Goal: Task Accomplishment & Management: Use online tool/utility

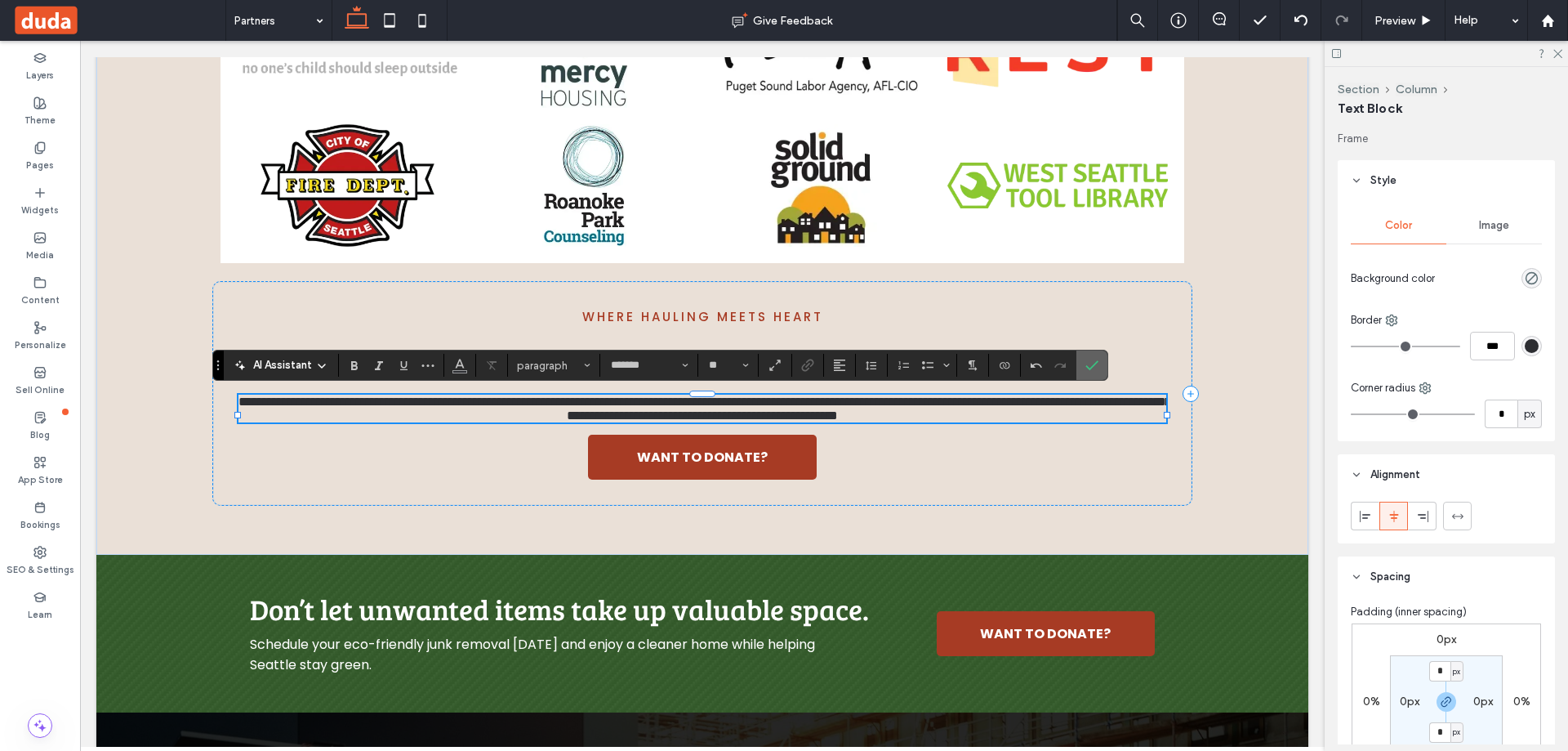
click at [1084, 369] on label "Confirm" at bounding box center [1092, 366] width 25 height 30
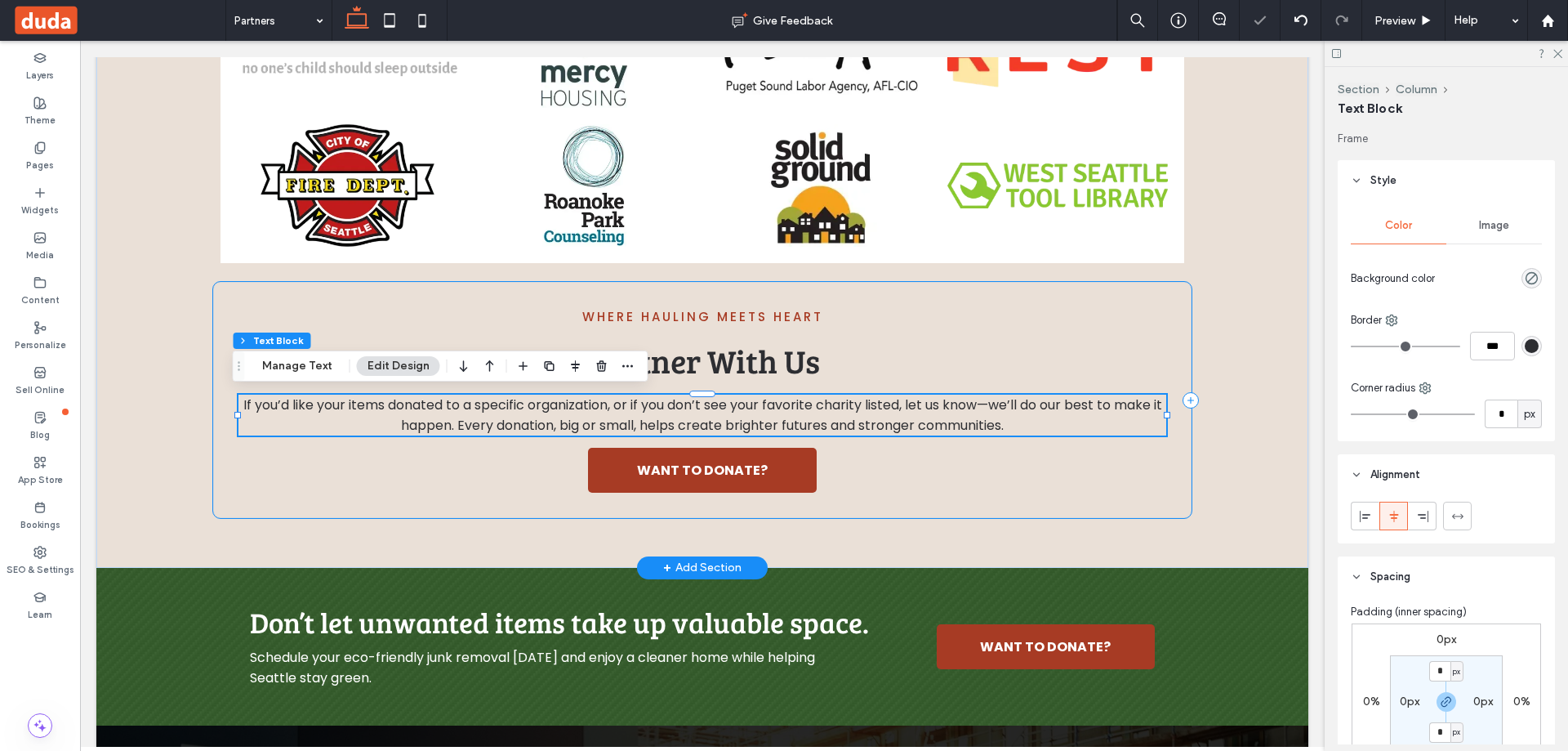
click at [435, 483] on div "Where Hauling Meets Heart Partner With Us If you’d like your items donated to a…" at bounding box center [702, 399] width 980 height 238
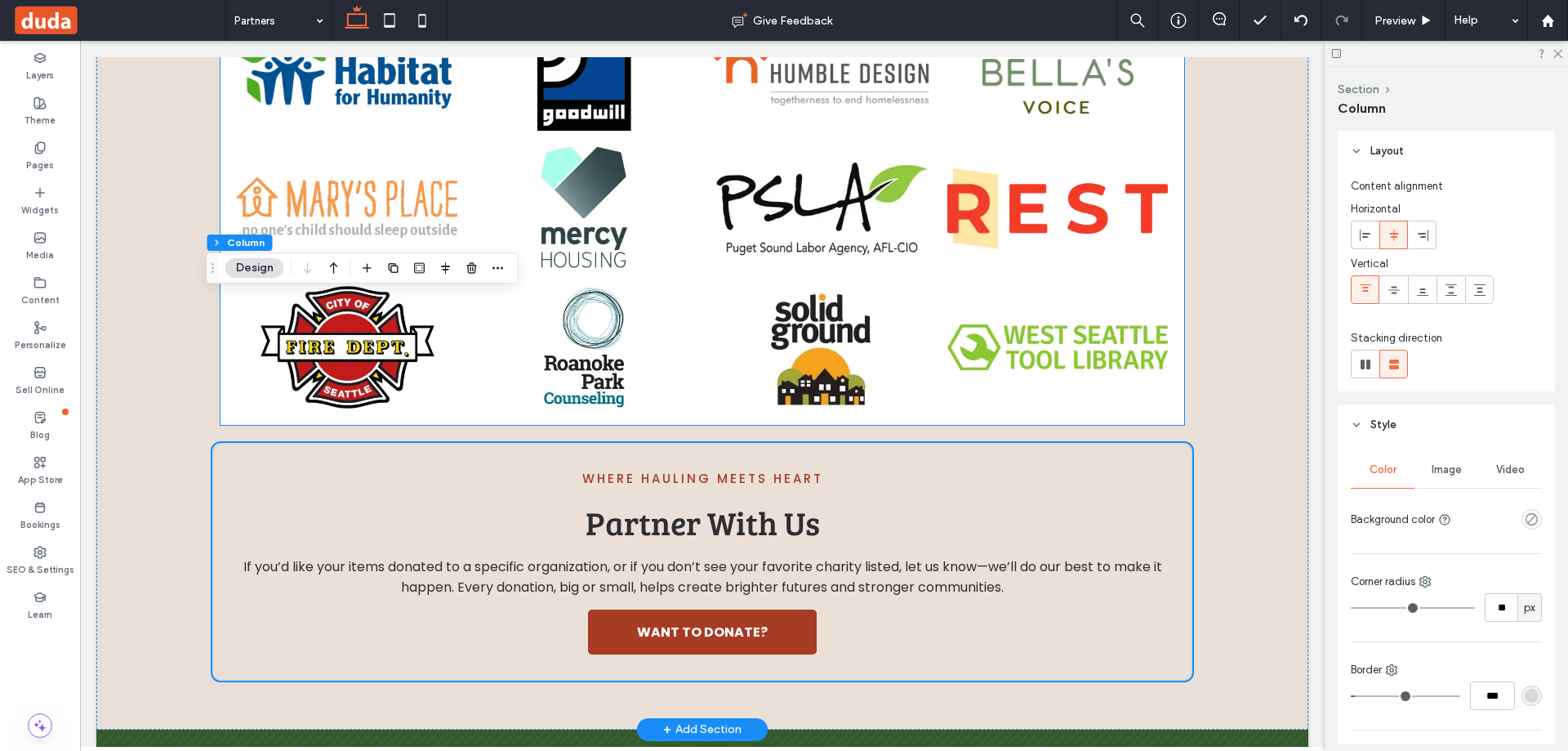
scroll to position [1782, 0]
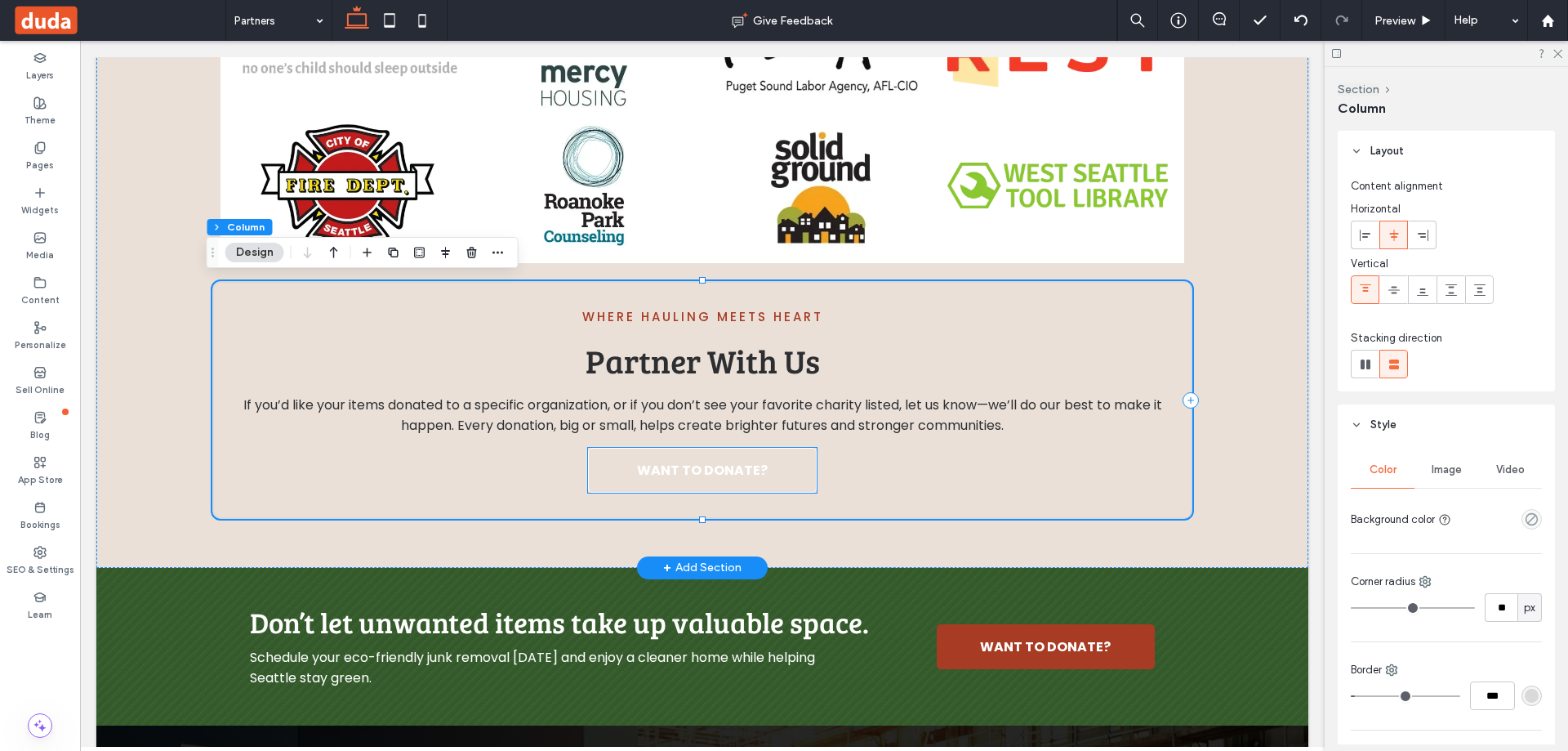
click at [662, 466] on span "WANT TO DONATE?" at bounding box center [702, 470] width 131 height 20
click at [662, 466] on div "WANT TO DONATE?" at bounding box center [702, 469] width 229 height 45
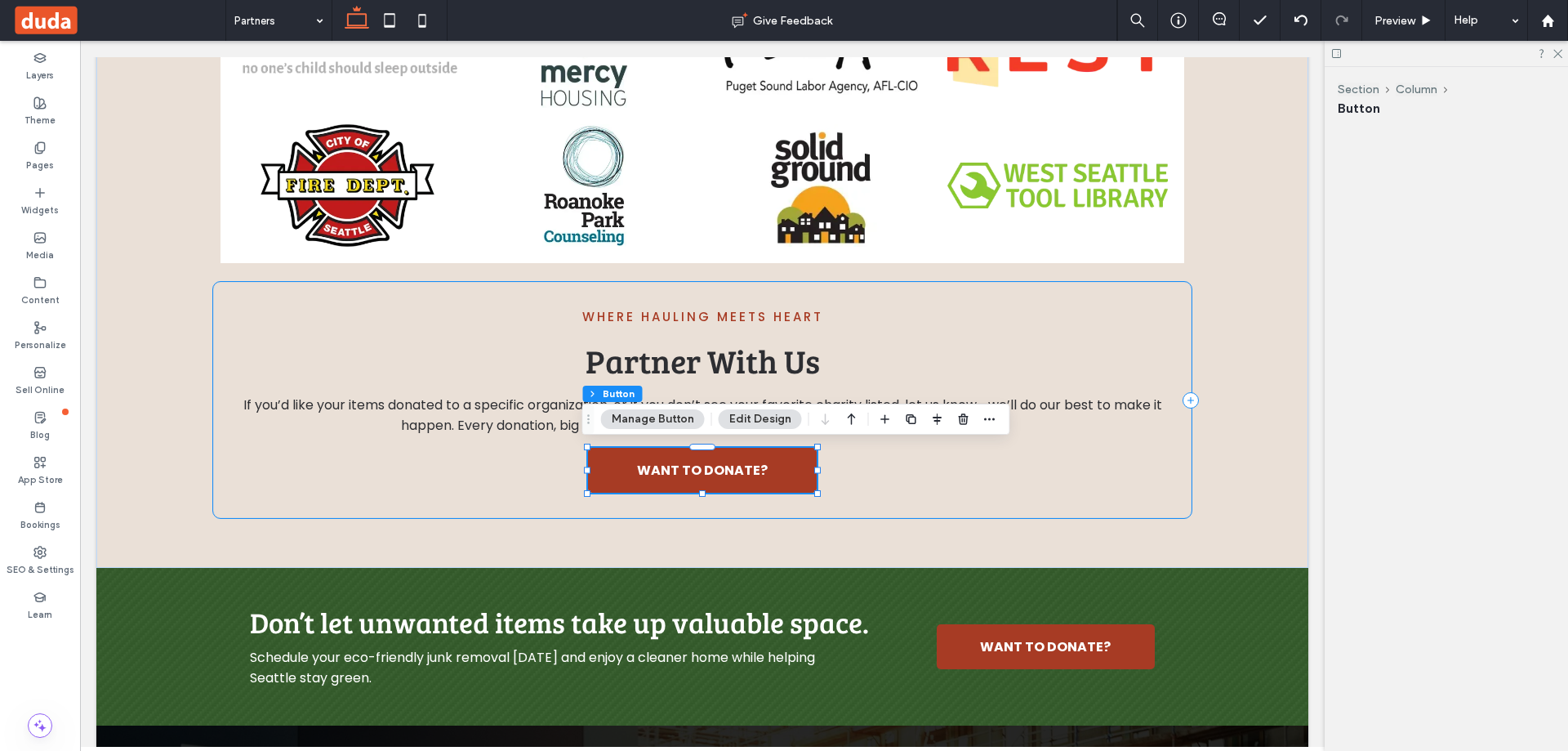
click at [667, 424] on button "Manage Button" at bounding box center [653, 419] width 104 height 20
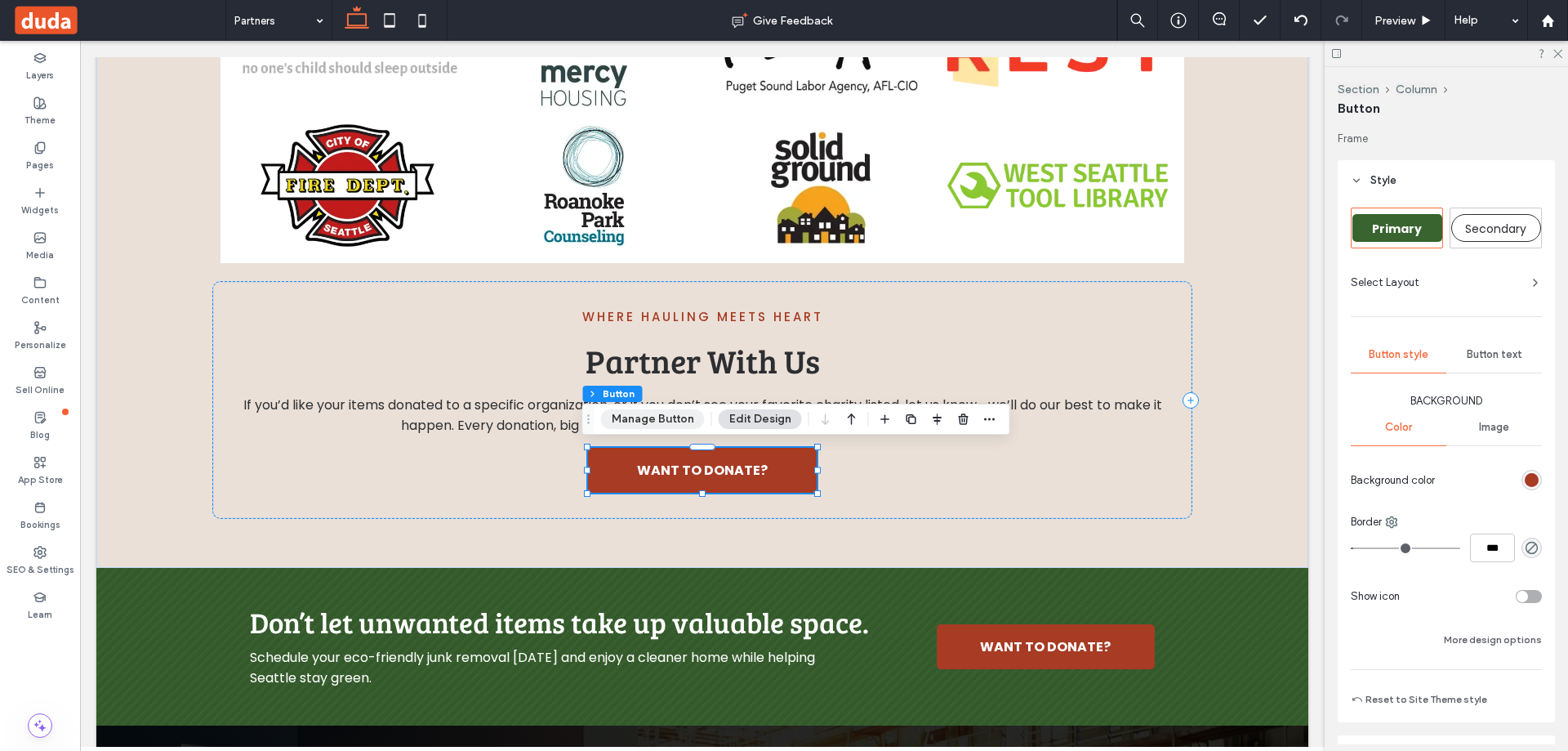
type input "**"
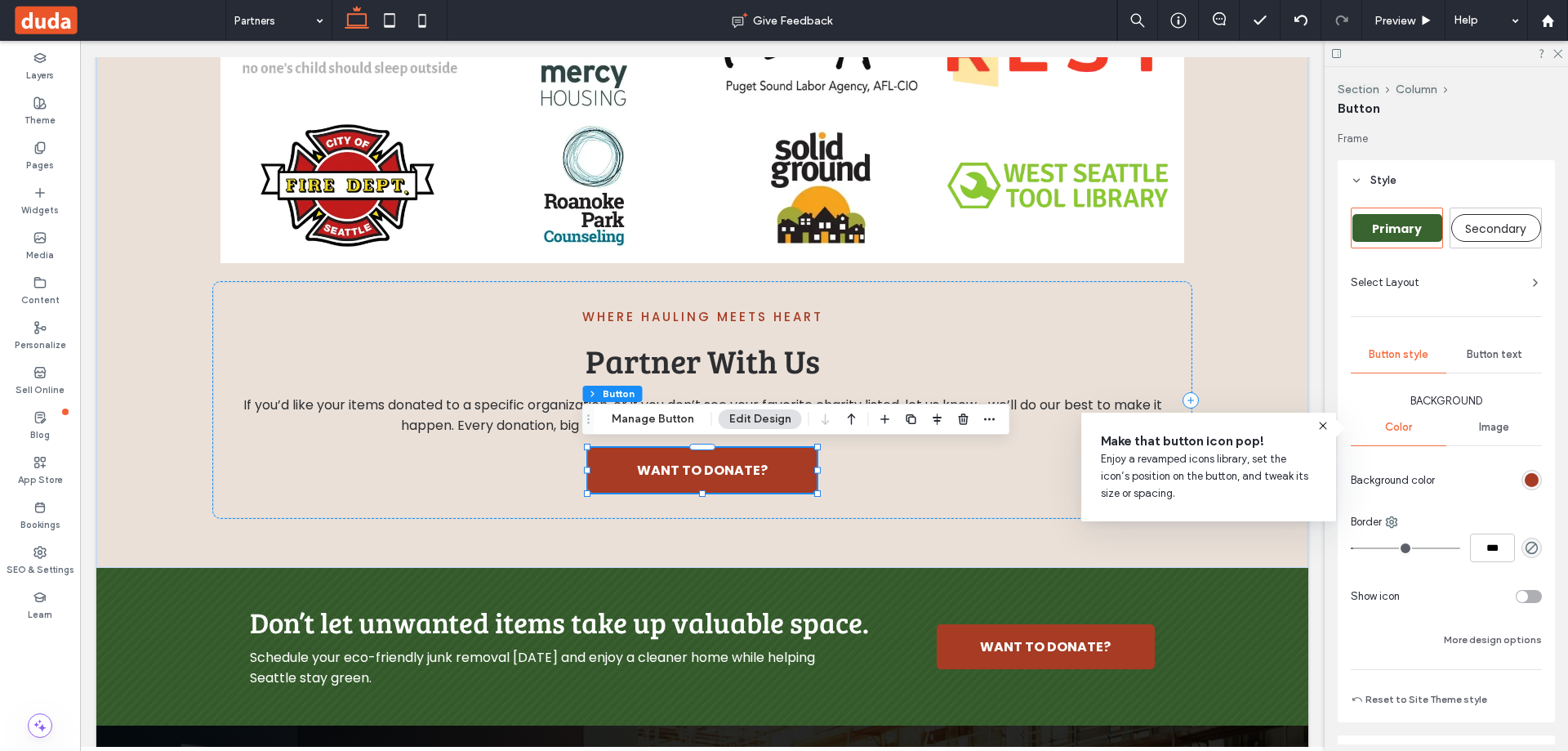
scroll to position [245, 0]
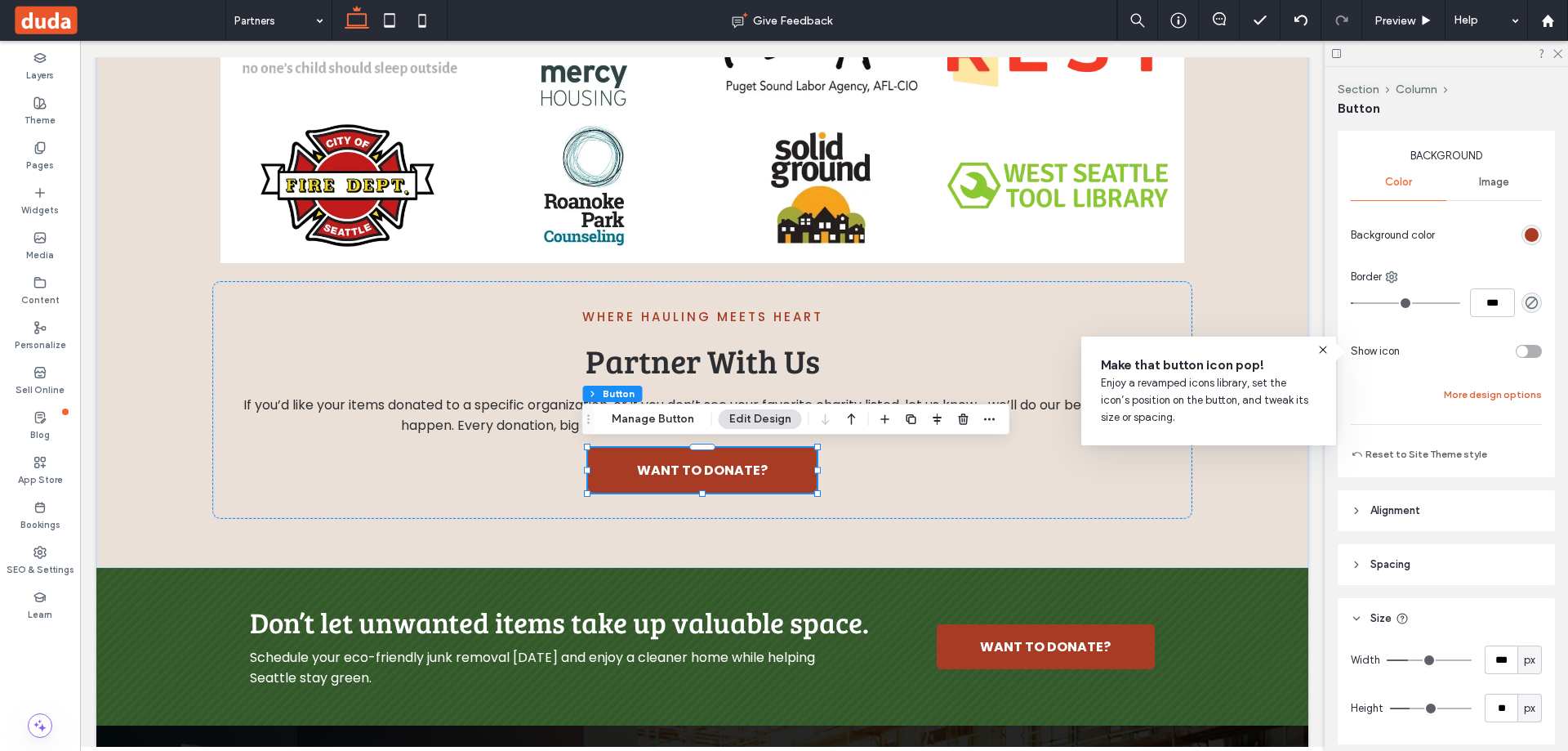
click at [1520, 392] on button "More design options" at bounding box center [1493, 394] width 98 height 20
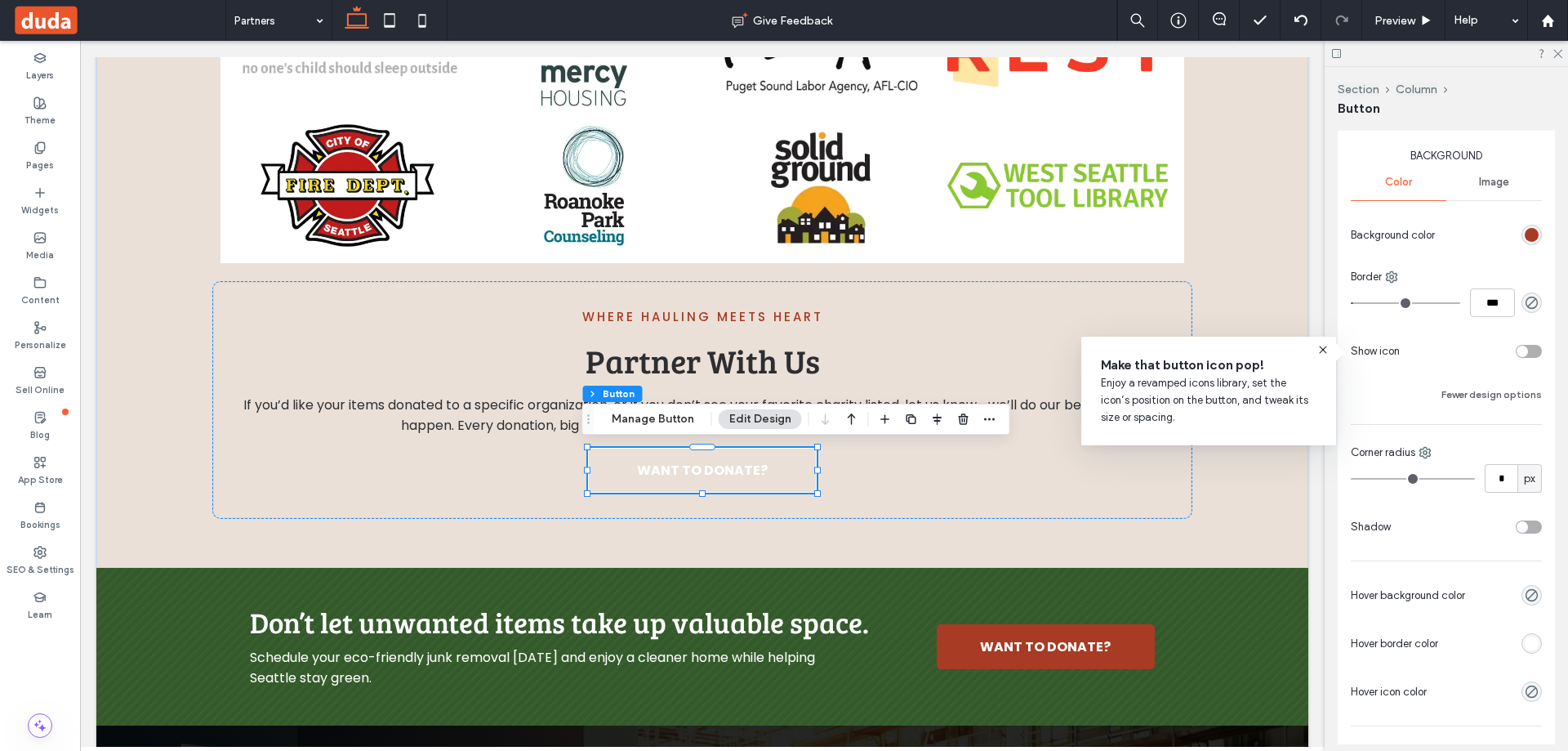
click at [1529, 648] on div "rgb(255, 255, 255)" at bounding box center [1532, 643] width 14 height 14
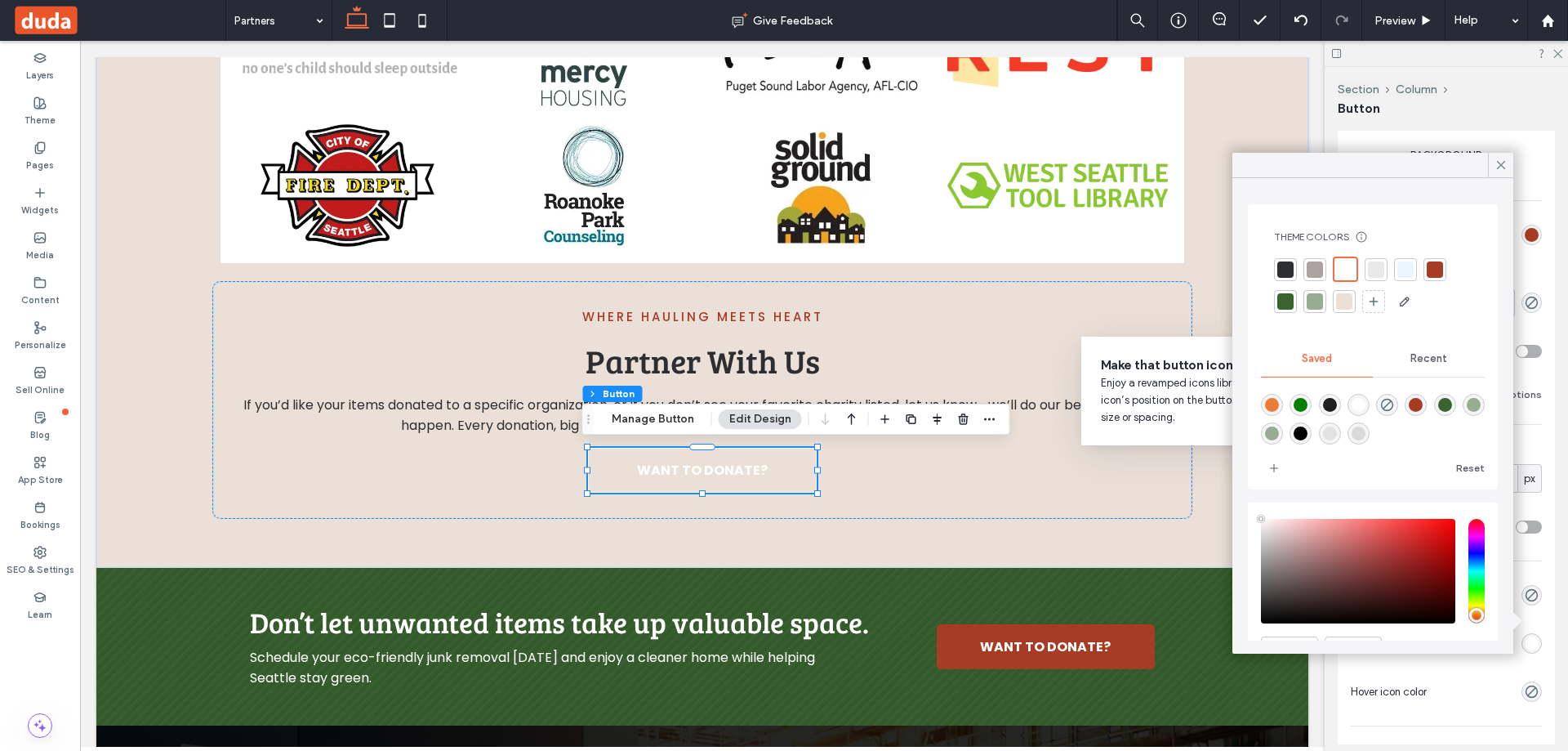
click at [1435, 270] on div at bounding box center [1435, 269] width 16 height 16
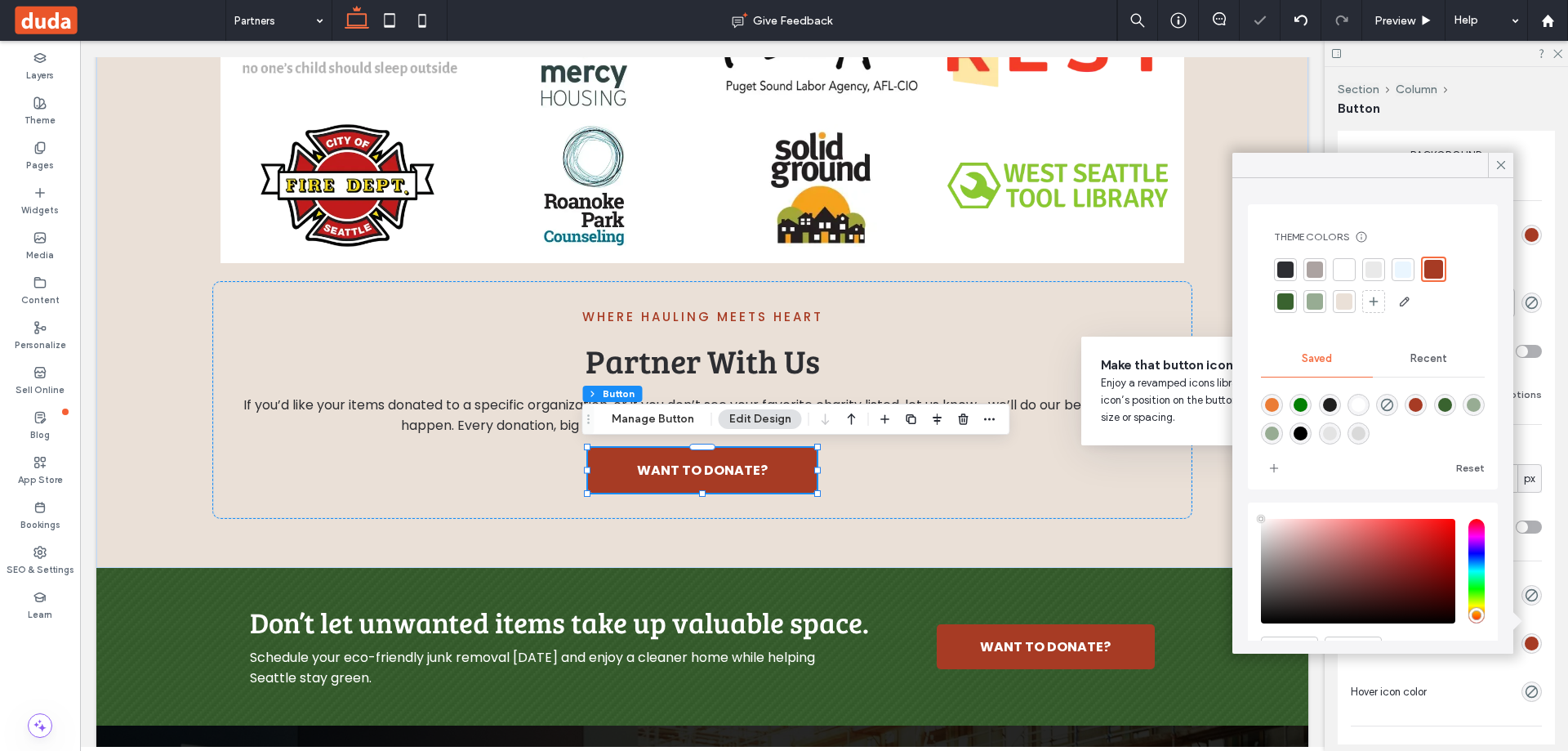
click at [1295, 300] on div at bounding box center [1285, 301] width 23 height 23
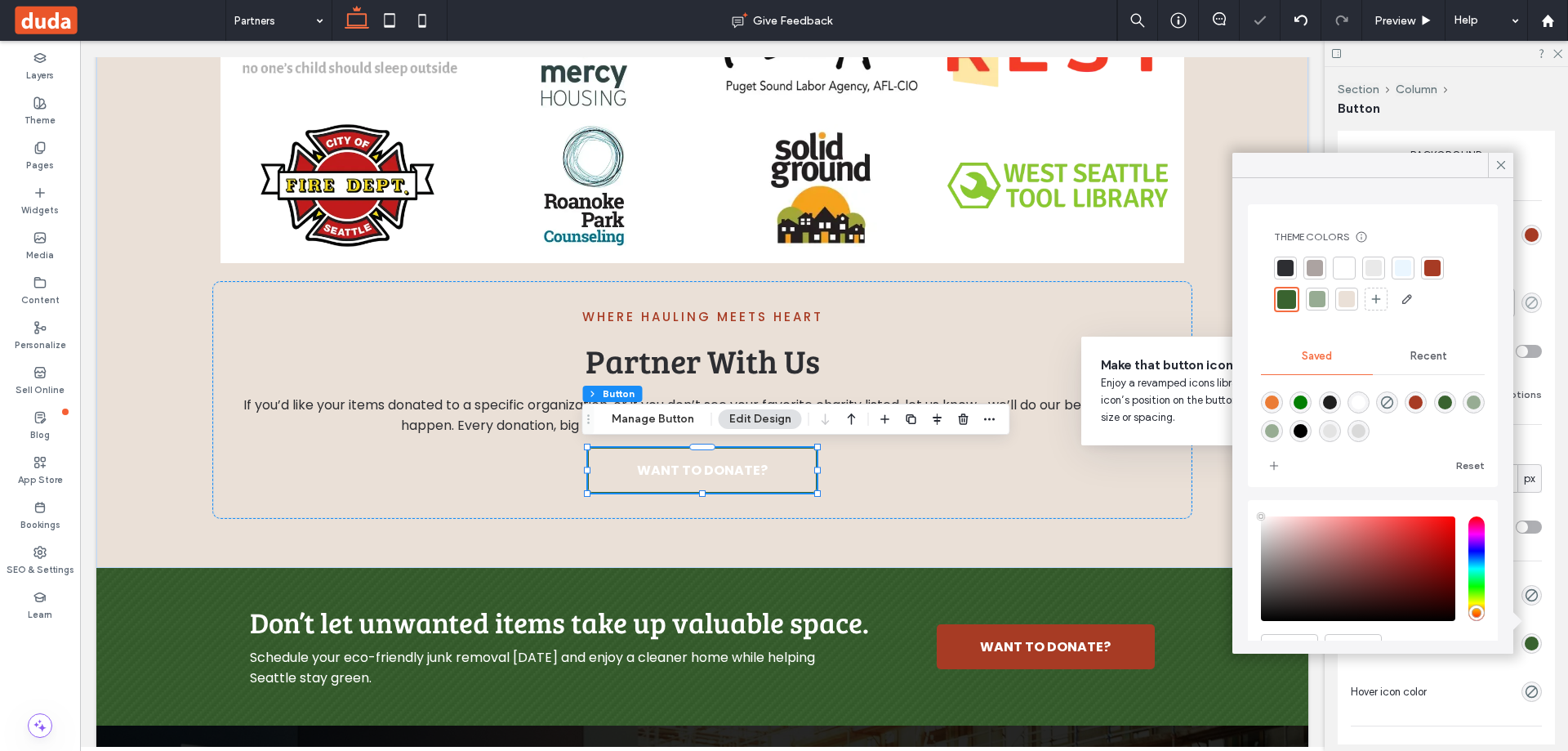
drag, startPoint x: 1504, startPoint y: 165, endPoint x: 1520, endPoint y: 296, distance: 132.0
click at [1505, 170] on icon at bounding box center [1501, 164] width 15 height 15
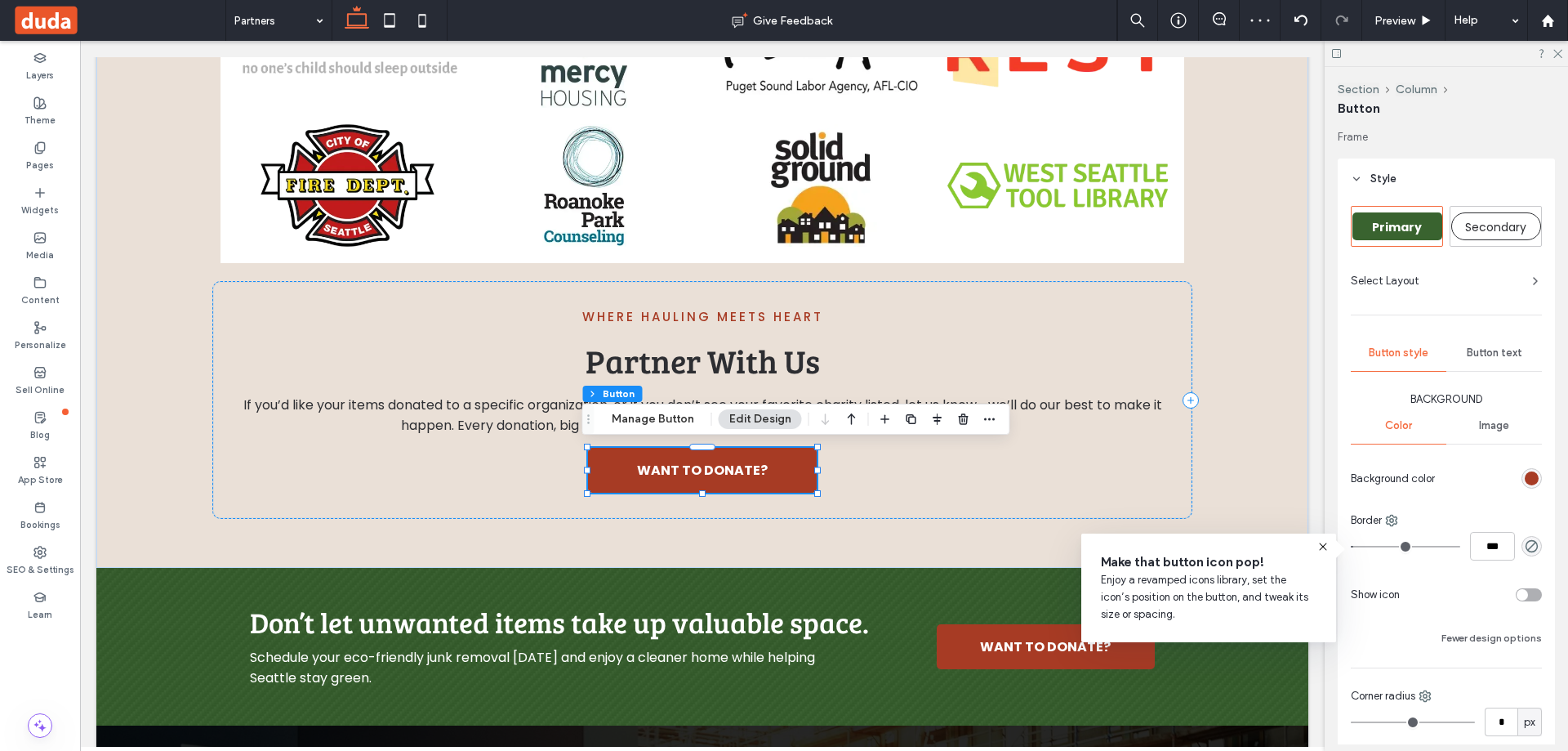
scroll to position [0, 0]
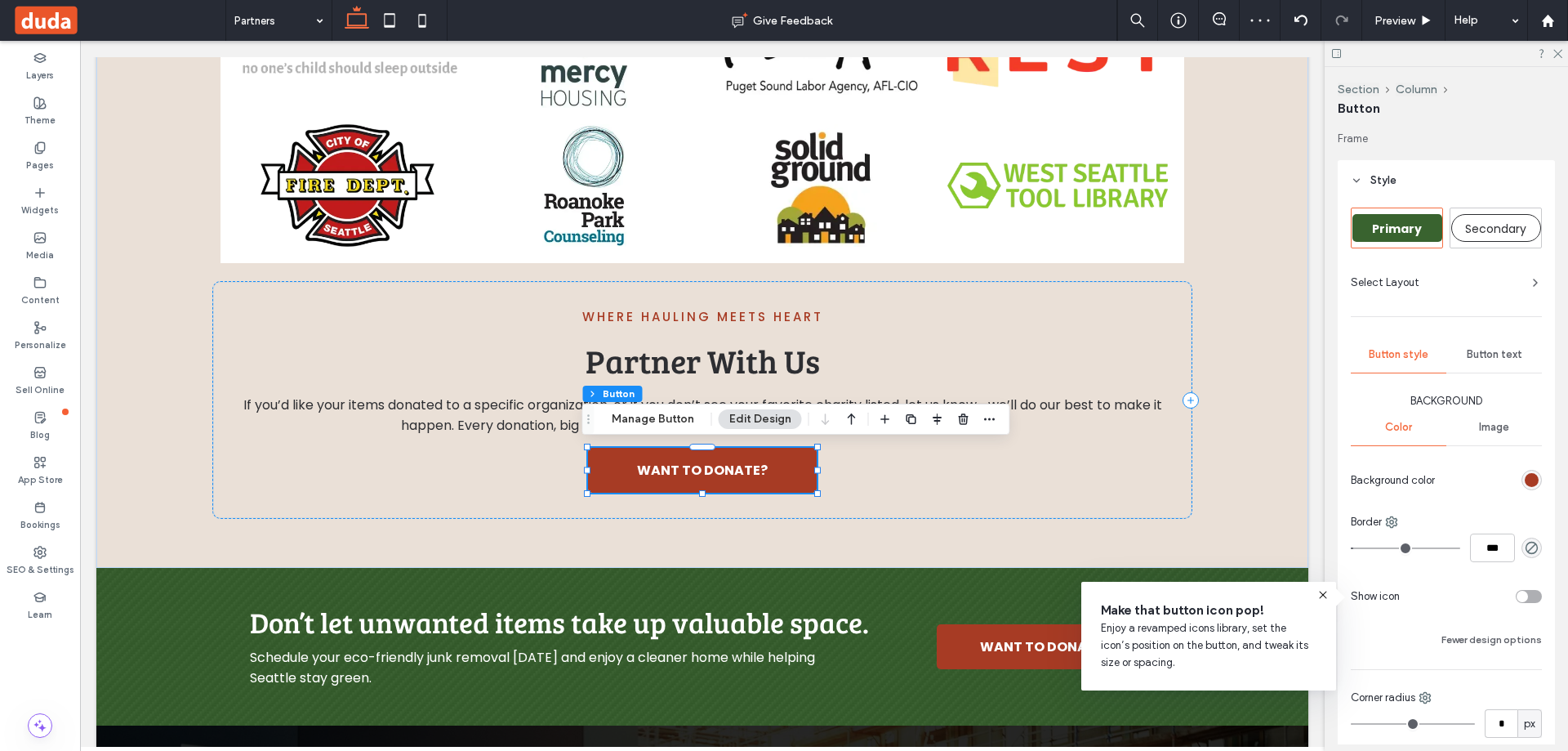
click at [1492, 367] on div "Button text" at bounding box center [1494, 355] width 96 height 36
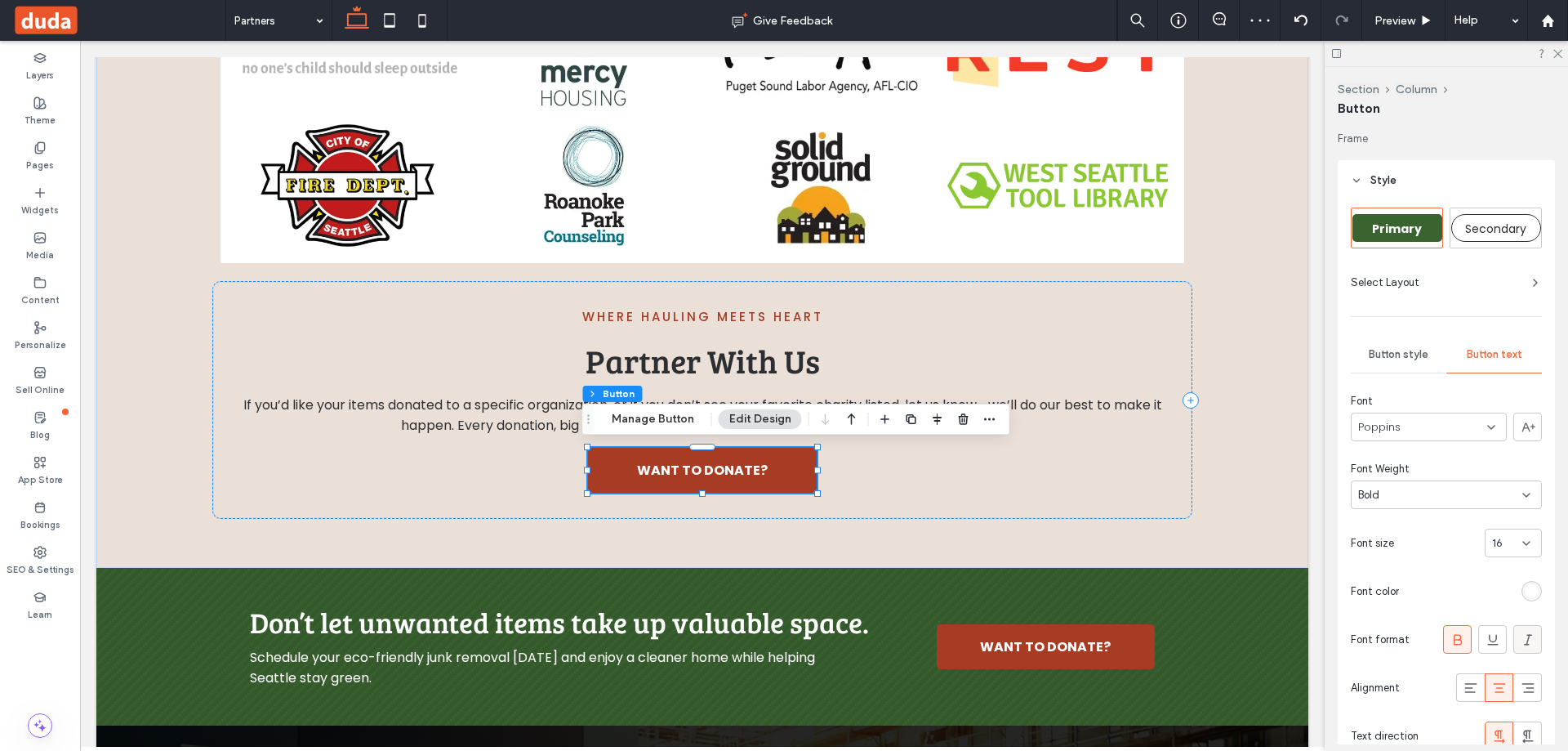
scroll to position [245, 0]
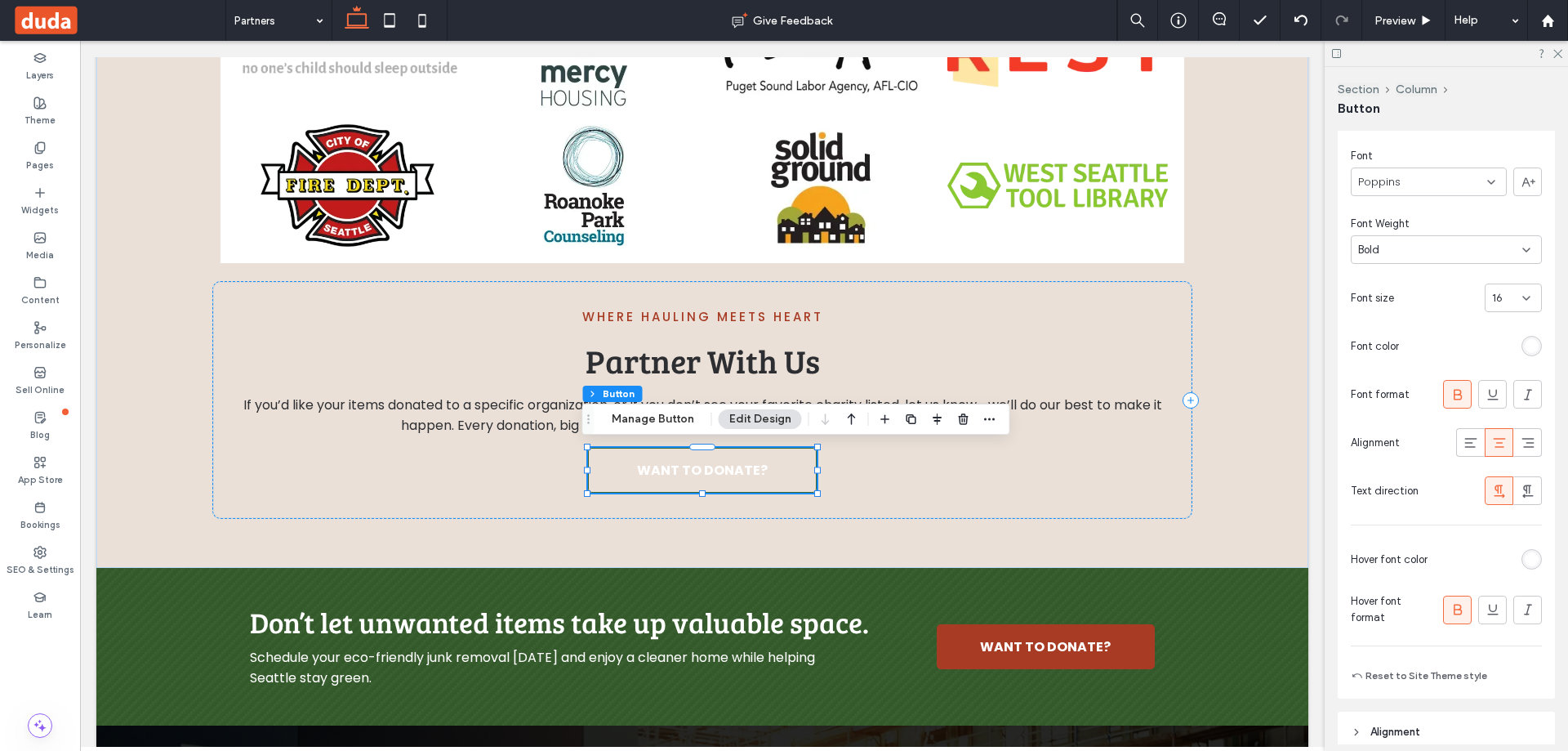
click at [1525, 563] on div "rgb(255, 255, 255)" at bounding box center [1532, 559] width 14 height 14
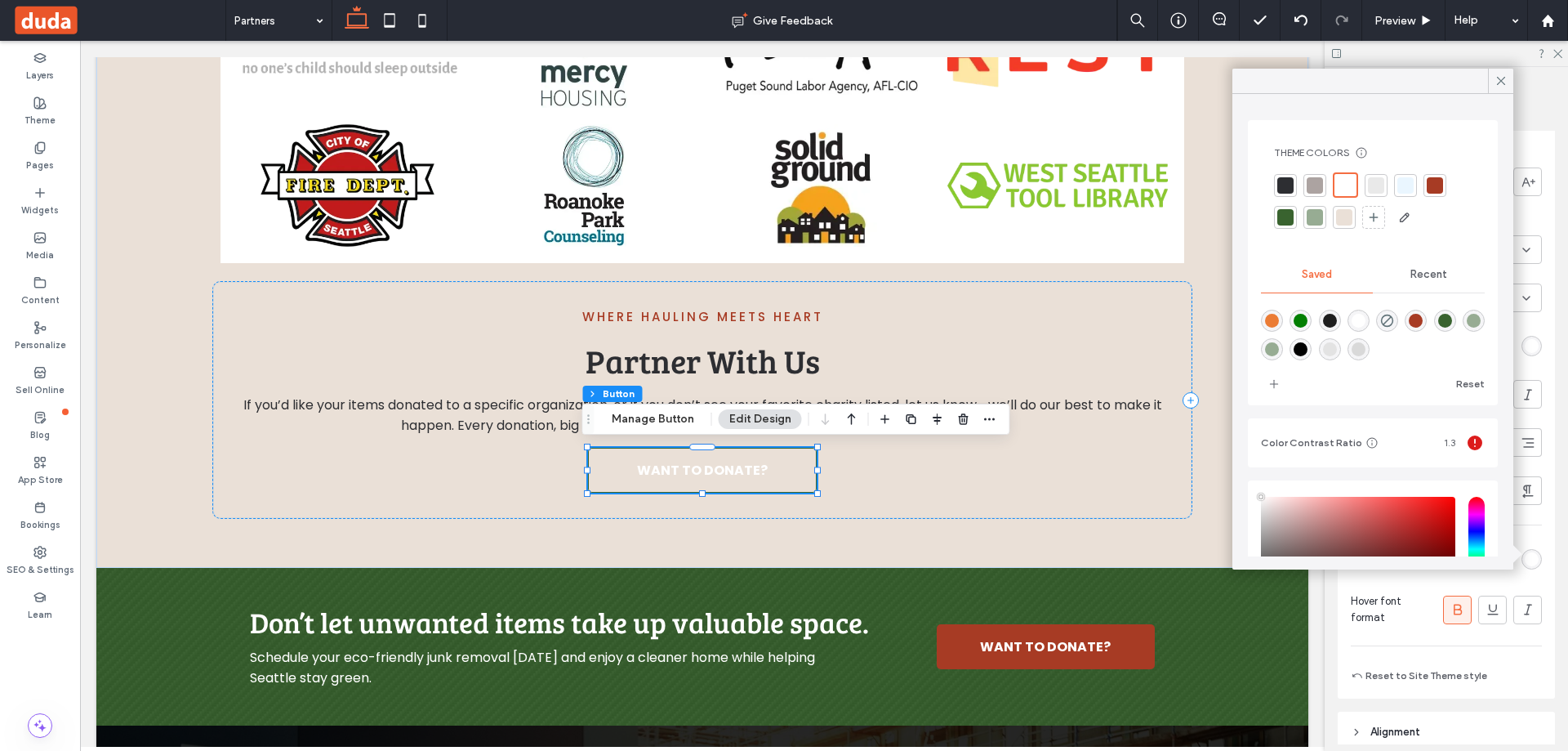
click at [1286, 216] on div at bounding box center [1285, 217] width 16 height 16
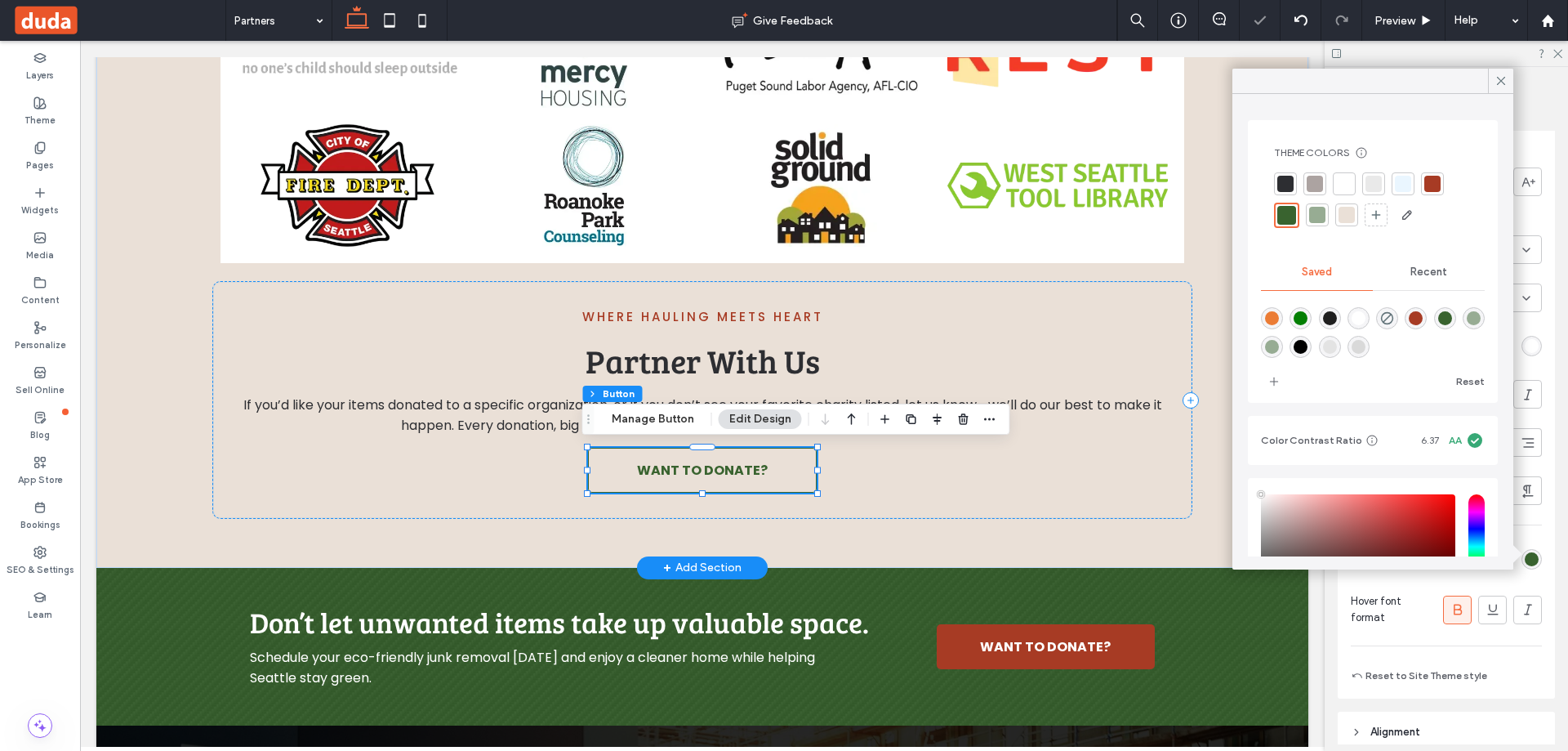
click at [786, 468] on link "WANT TO DONATE?" at bounding box center [702, 469] width 229 height 45
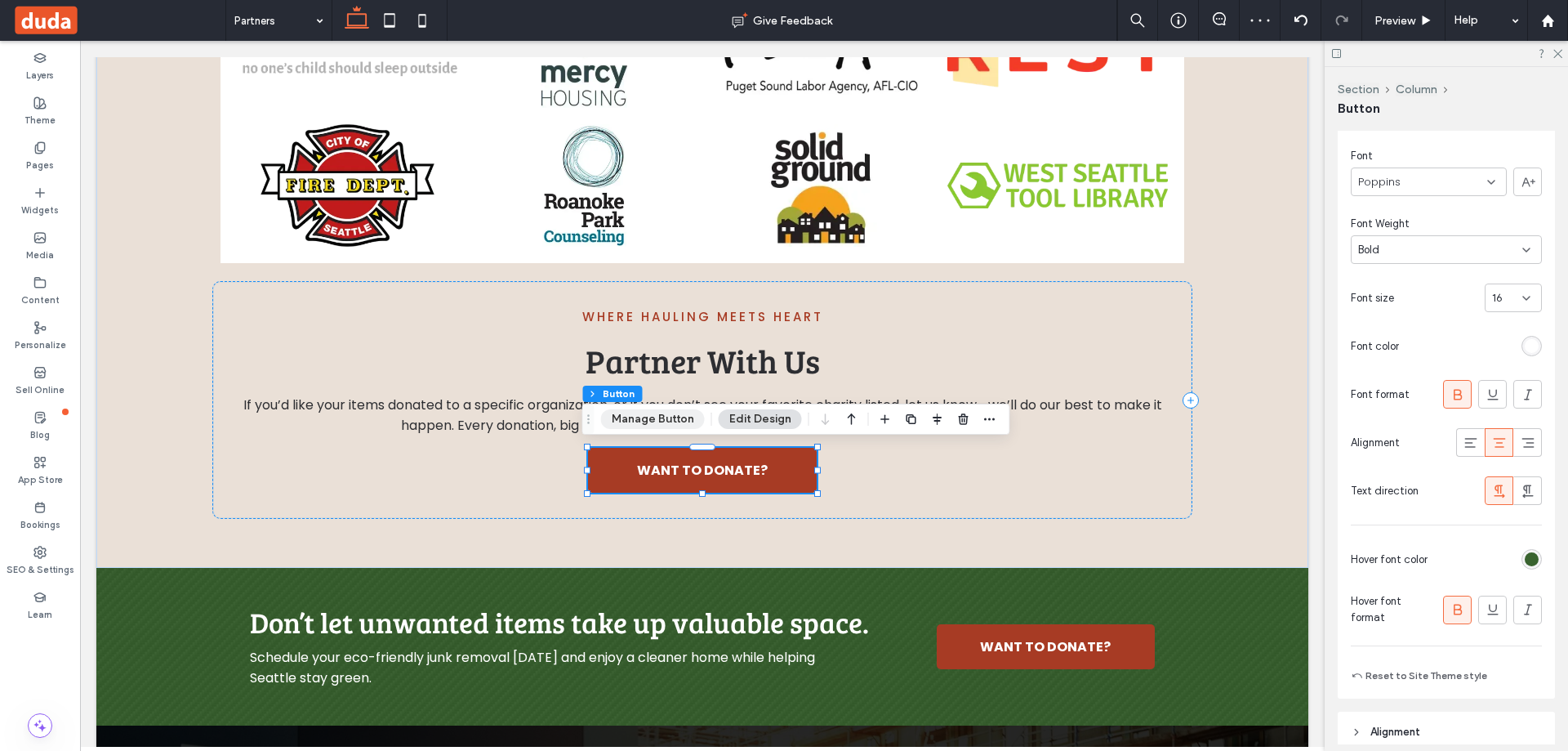
click at [628, 423] on button "Manage Button" at bounding box center [653, 419] width 104 height 20
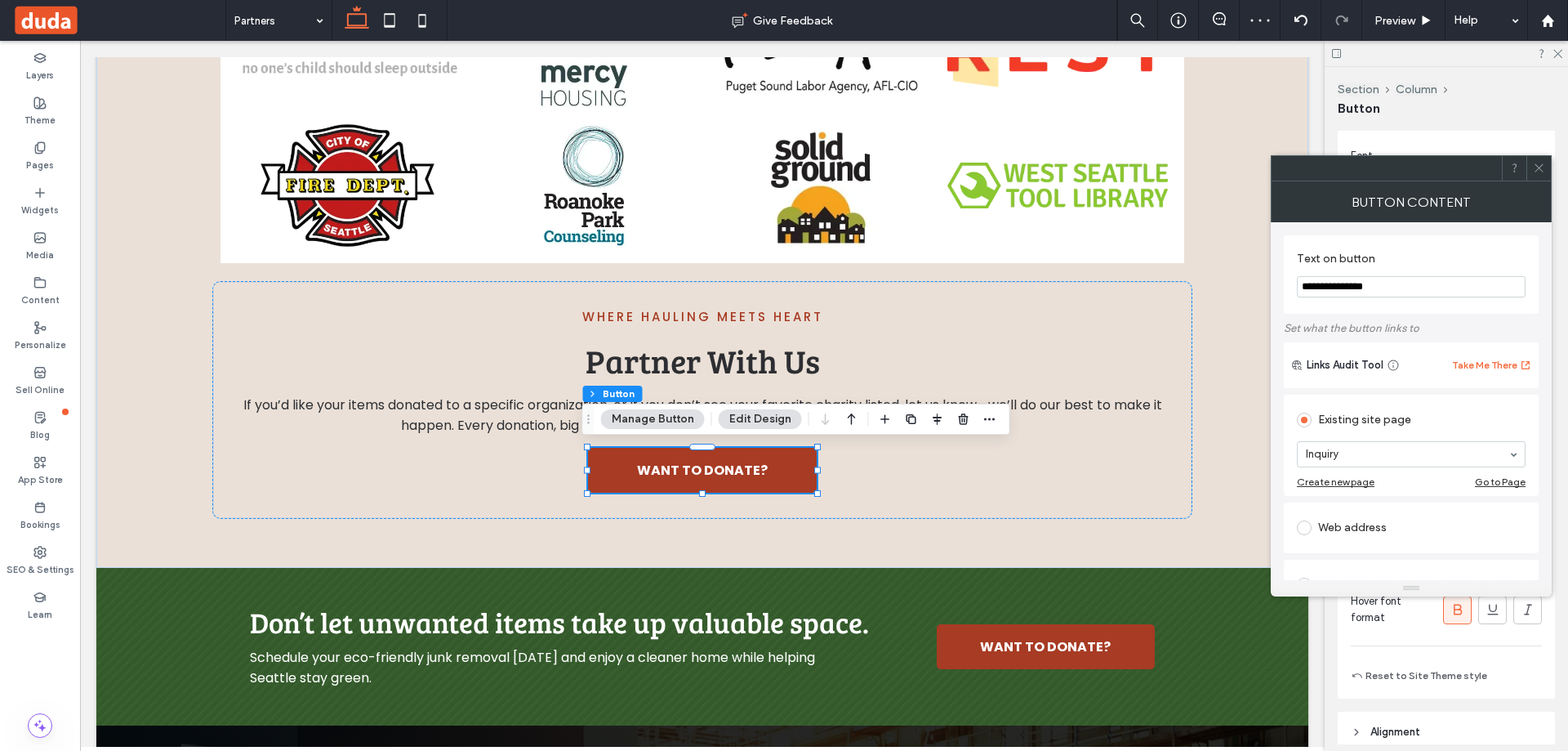
click at [1379, 285] on input "**********" at bounding box center [1412, 286] width 229 height 21
paste input "*"
type input "**********"
click at [944, 480] on div "Where Hauling Meets Heart Partner With Us If you’d like your items donated to a…" at bounding box center [702, 399] width 980 height 238
